Goal: Transaction & Acquisition: Book appointment/travel/reservation

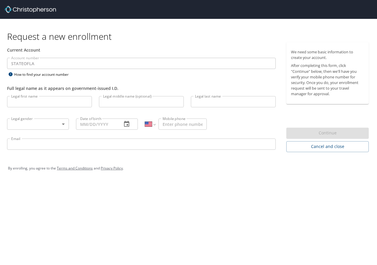
select select "US"
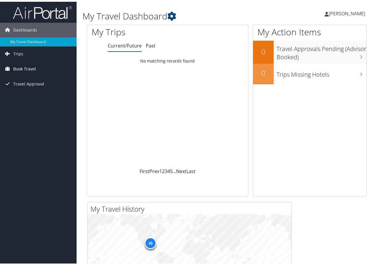
click at [19, 65] on span "Book Travel" at bounding box center [24, 67] width 23 height 15
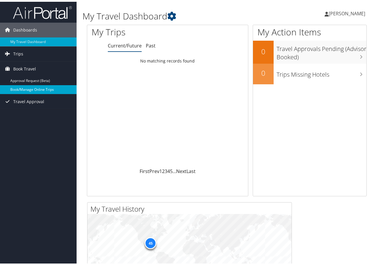
click at [22, 87] on link "Book/Manage Online Trips" at bounding box center [38, 87] width 77 height 9
click at [341, 11] on span "[PERSON_NAME]" at bounding box center [347, 12] width 37 height 6
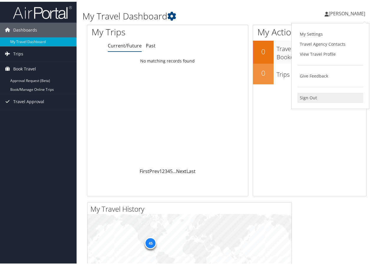
click at [304, 97] on link "Sign Out" at bounding box center [331, 96] width 66 height 10
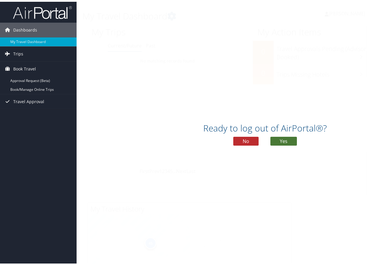
click at [280, 140] on button "Yes" at bounding box center [284, 139] width 27 height 9
